Goal: Task Accomplishment & Management: Use online tool/utility

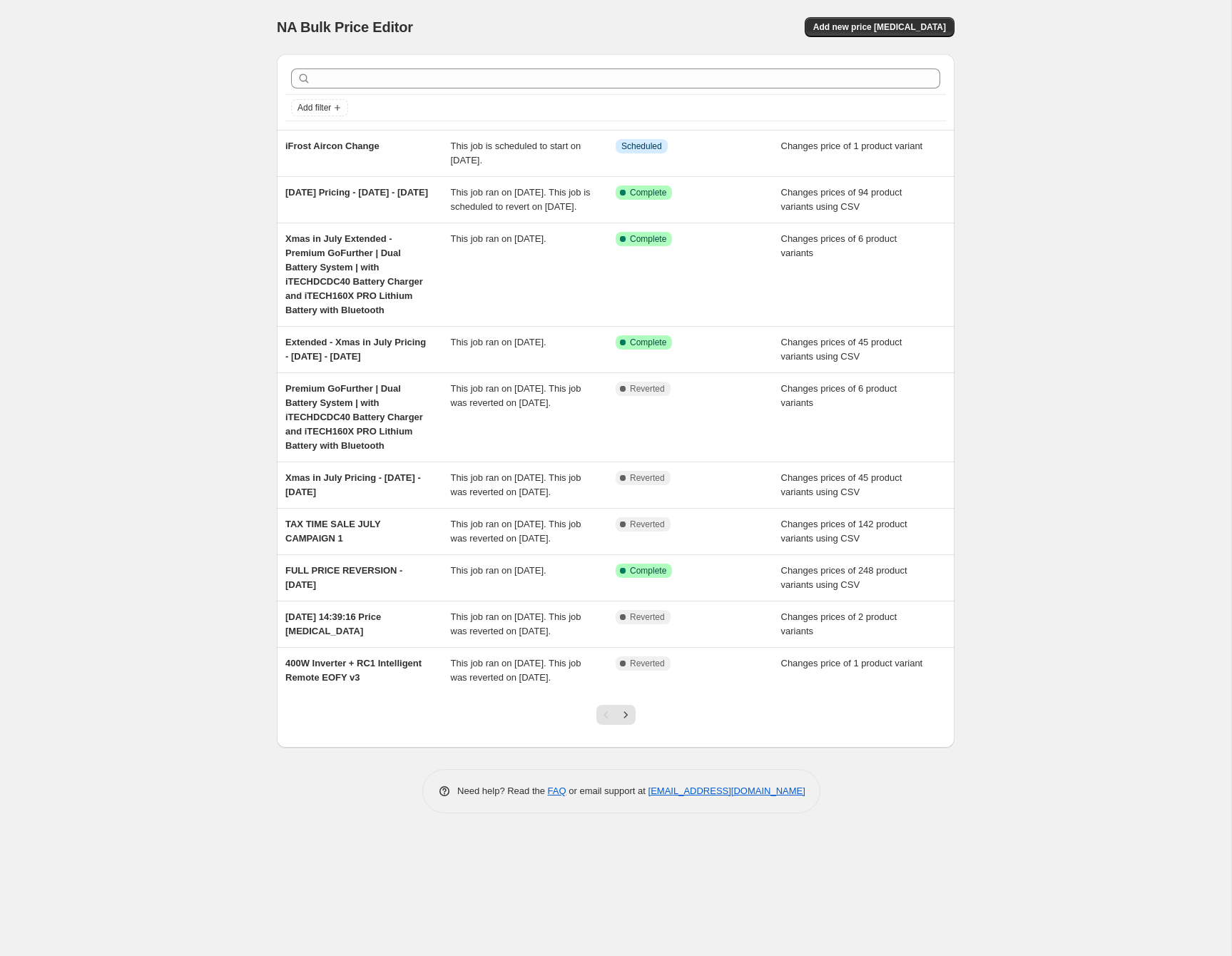
click at [910, 15] on div "NA Bulk Price Editor. This page is ready NA Bulk Price Editor Add new price cha…" at bounding box center [615, 27] width 677 height 54
click at [907, 18] on button "Add new price change job" at bounding box center [879, 27] width 149 height 20
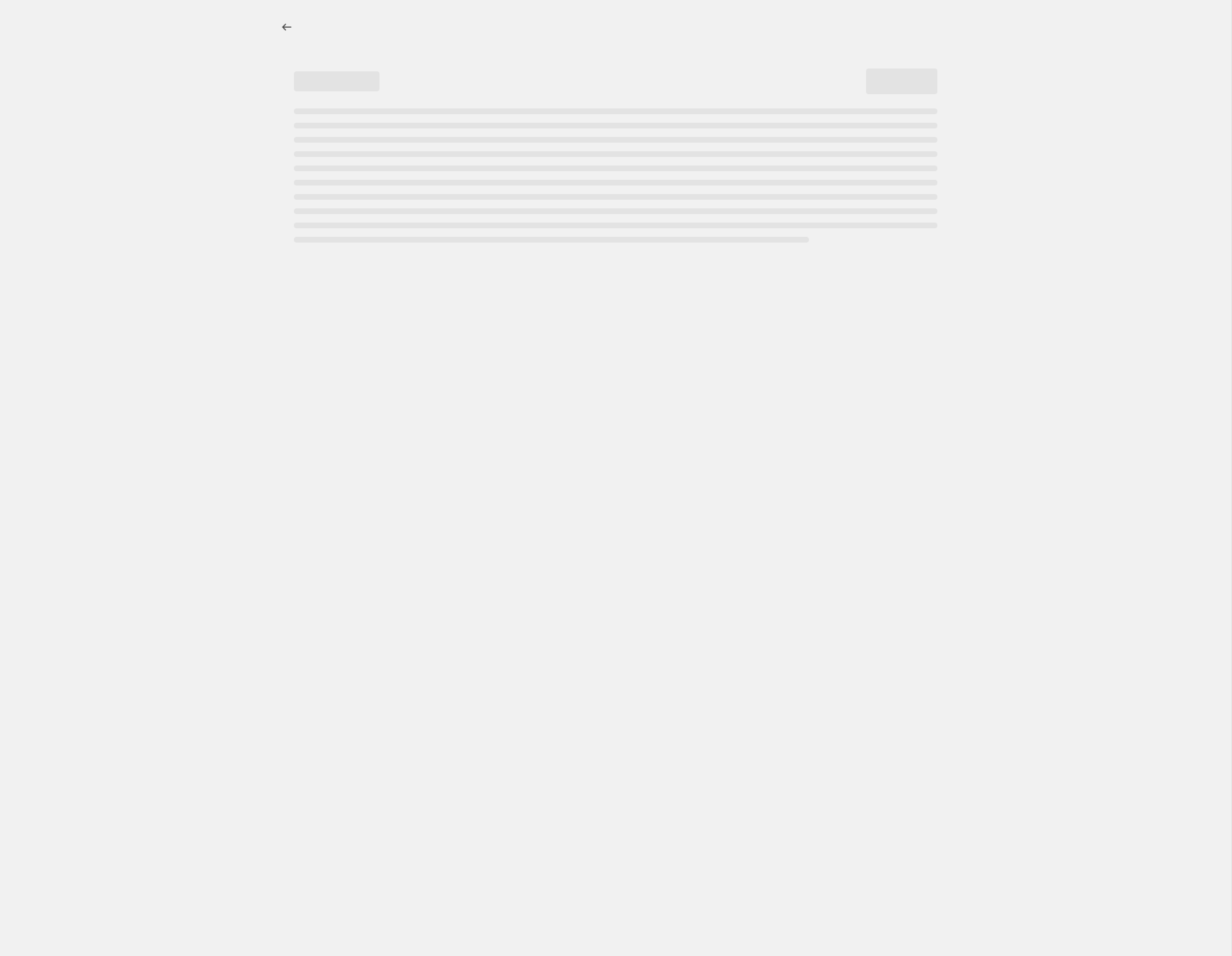
select select "percentage"
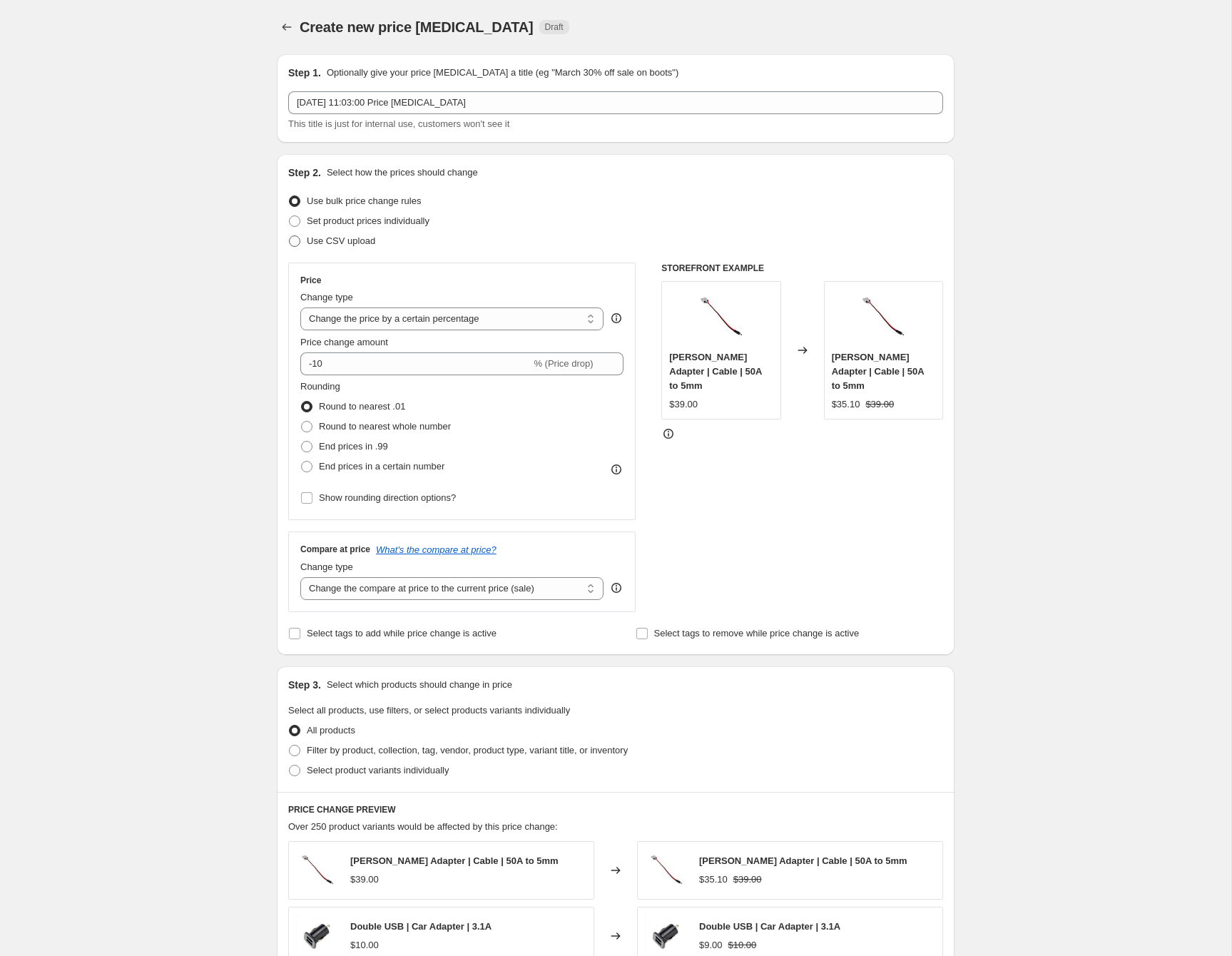
click at [364, 246] on span "Use CSV upload" at bounding box center [340, 241] width 68 height 10
click at [289, 236] on input "Use CSV upload" at bounding box center [289, 236] width 1 height 1
radio input "true"
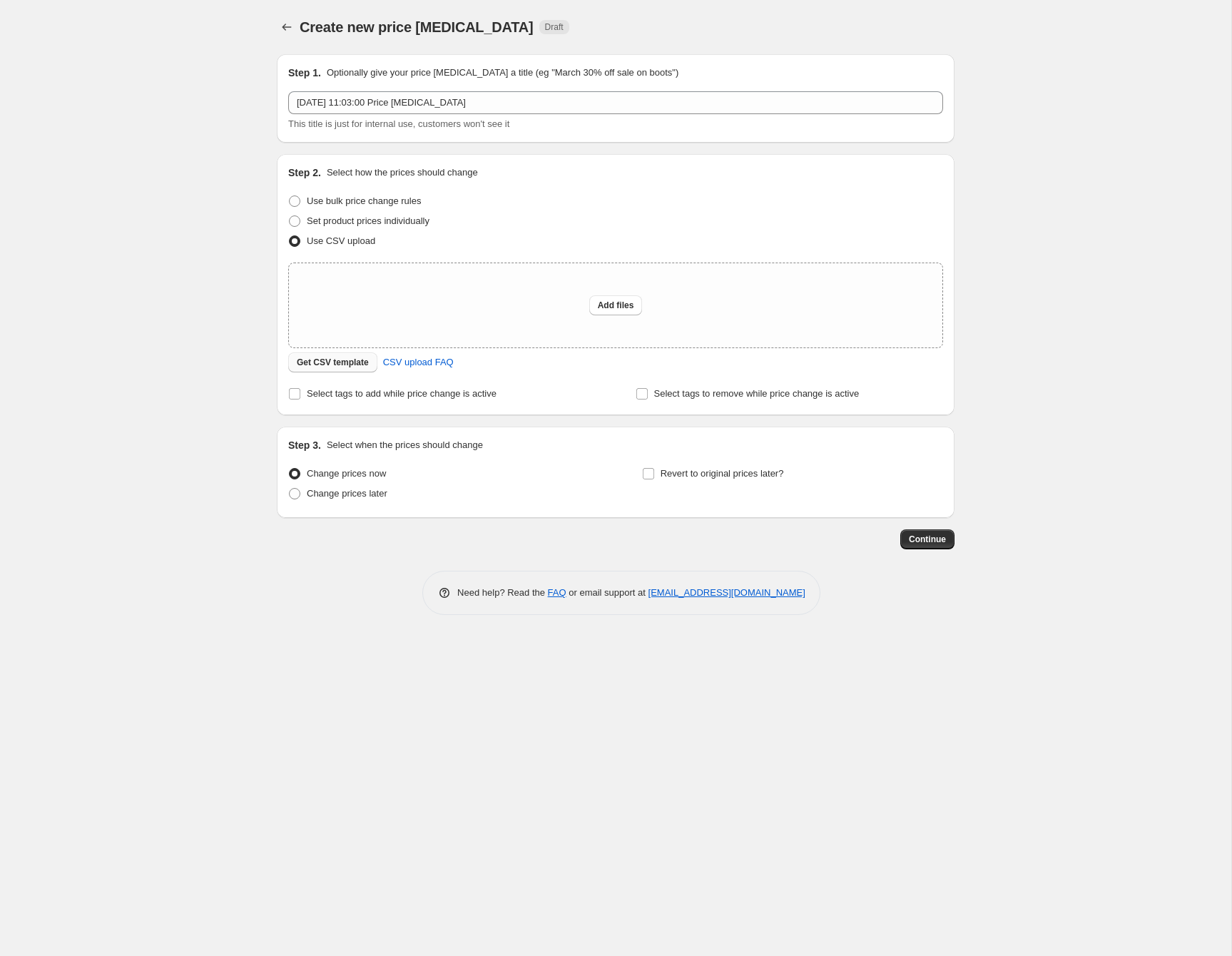
click at [333, 362] on span "Get CSV template" at bounding box center [333, 362] width 72 height 11
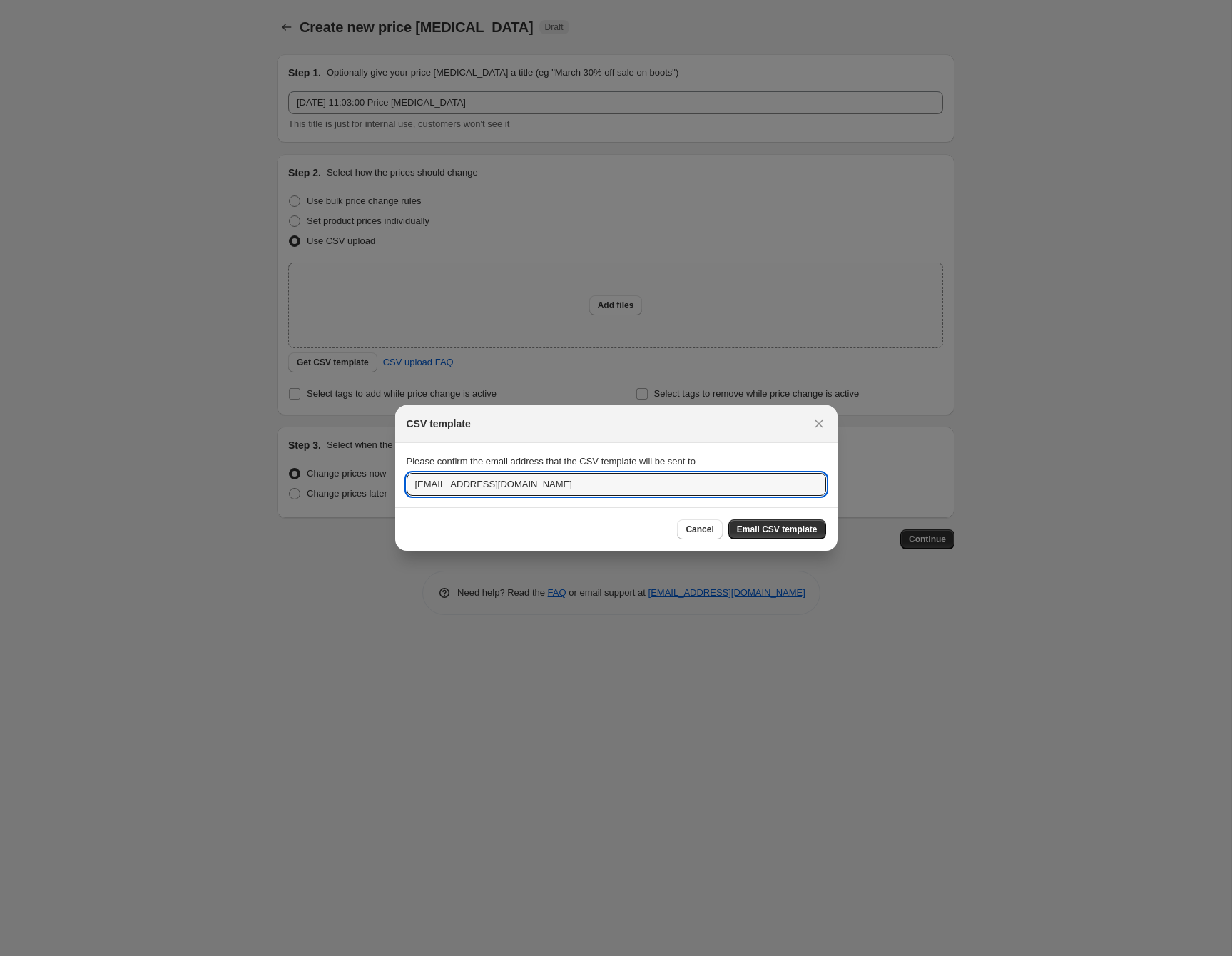
drag, startPoint x: 456, startPoint y: 484, endPoint x: 350, endPoint y: 475, distance: 106.4
click at [352, 955] on div "CSV template Please confirm the email address that the CSV template will be sen…" at bounding box center [616, 956] width 1232 height 0
type input "julian@itechworld.com.au"
click at [765, 527] on span "Email CSV template" at bounding box center [777, 529] width 80 height 11
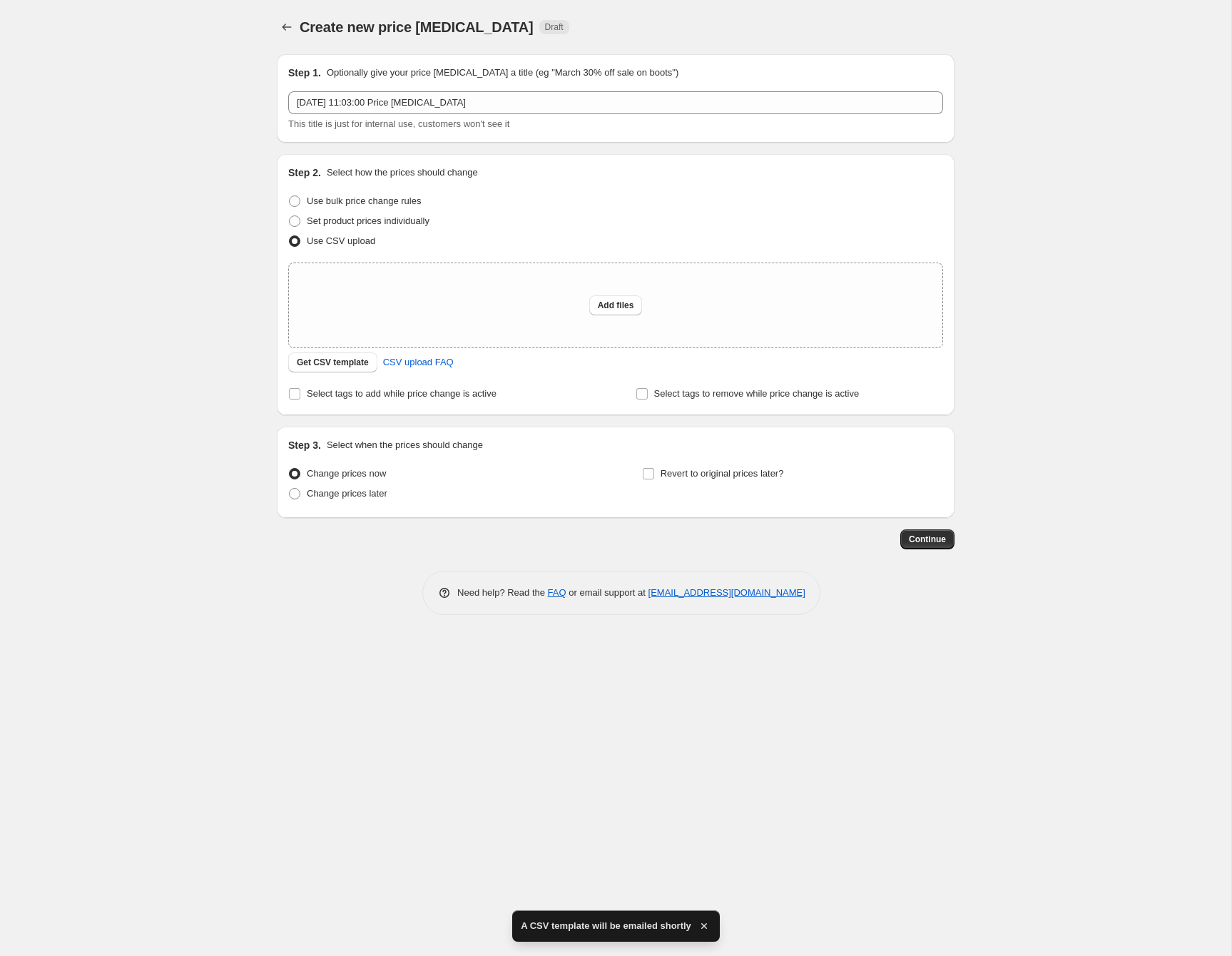
drag, startPoint x: 1090, startPoint y: 729, endPoint x: 1118, endPoint y: 744, distance: 31.8
click at [1095, 731] on div "Create new price change job. This page is ready Create new price change job Dra…" at bounding box center [615, 478] width 1231 height 956
